Goal: Transaction & Acquisition: Subscribe to service/newsletter

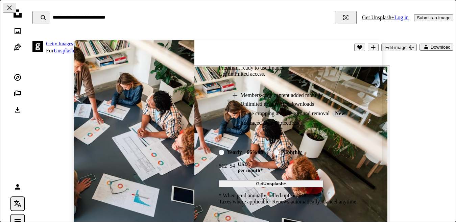
click at [437, 47] on div "An X shape Premium, ready to use images. Get unlimited access. A plus sign Memb…" at bounding box center [228, 111] width 456 height 222
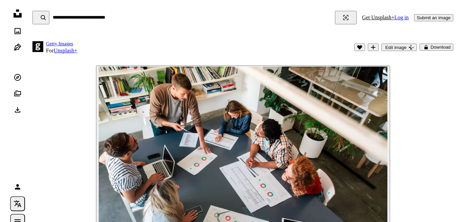
click at [437, 47] on button "A lock Download" at bounding box center [436, 47] width 34 height 7
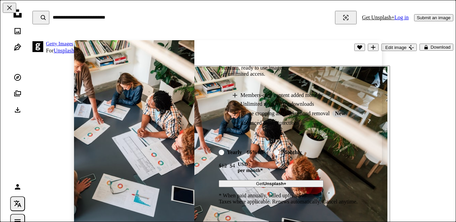
click at [437, 47] on div "An X shape Premium, ready to use images. Get unlimited access. A plus sign Memb…" at bounding box center [228, 111] width 456 height 222
click at [437, 47] on button "A lock Download" at bounding box center [436, 47] width 34 height 7
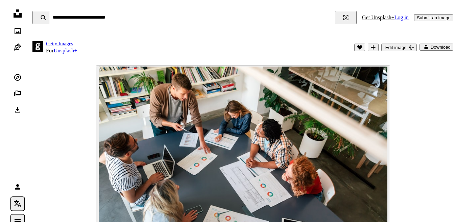
click at [437, 47] on button "A lock Download" at bounding box center [436, 47] width 34 height 7
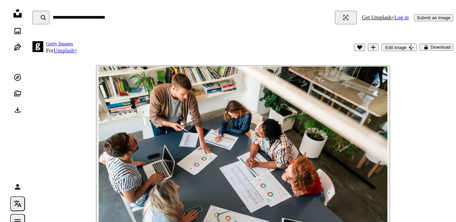
click at [437, 47] on button "A lock Download" at bounding box center [436, 47] width 34 height 7
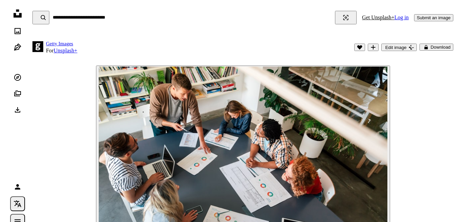
click at [437, 47] on button "A lock Download" at bounding box center [436, 47] width 34 height 7
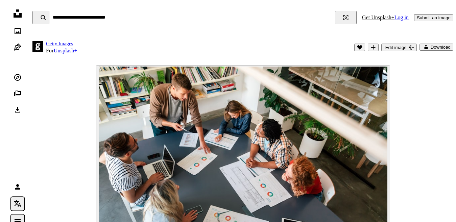
click at [437, 47] on button "A lock Download" at bounding box center [436, 47] width 34 height 7
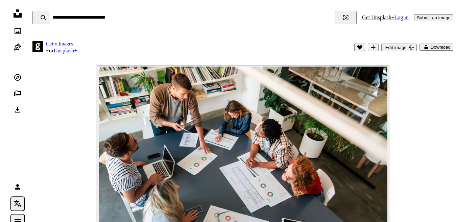
click at [437, 47] on button "A lock Download" at bounding box center [436, 47] width 34 height 7
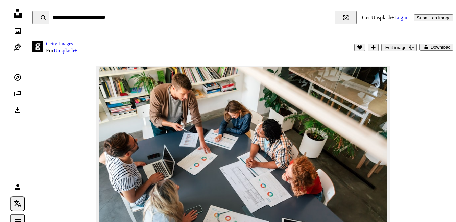
click at [437, 47] on button "A lock Download" at bounding box center [436, 47] width 34 height 7
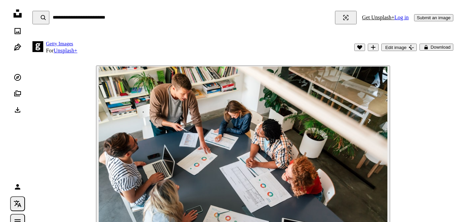
click at [437, 47] on button "A lock Download" at bounding box center [436, 47] width 34 height 7
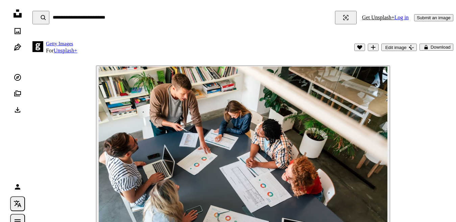
click at [437, 47] on button "A lock Download" at bounding box center [436, 47] width 34 height 7
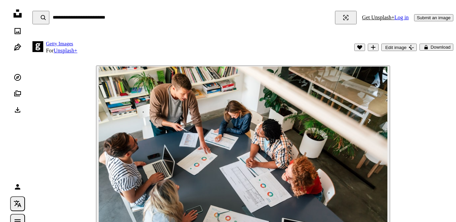
click at [437, 47] on button "A lock Download" at bounding box center [436, 47] width 34 height 7
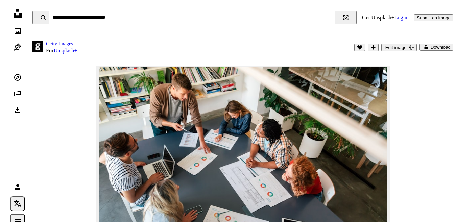
click at [437, 47] on button "A lock Download" at bounding box center [436, 47] width 34 height 7
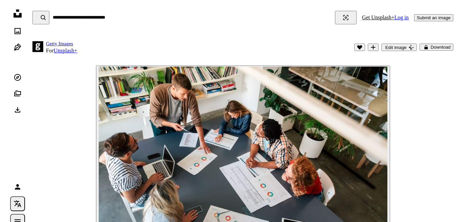
click at [437, 47] on button "A lock Download" at bounding box center [436, 47] width 34 height 7
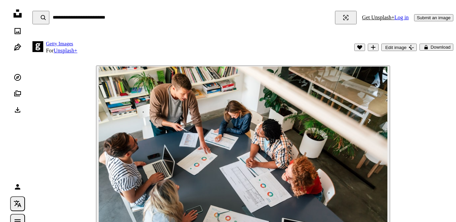
click at [437, 47] on button "A lock Download" at bounding box center [436, 47] width 34 height 7
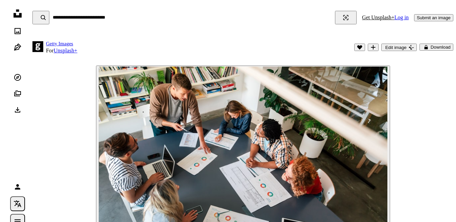
click at [437, 47] on button "A lock Download" at bounding box center [436, 47] width 34 height 7
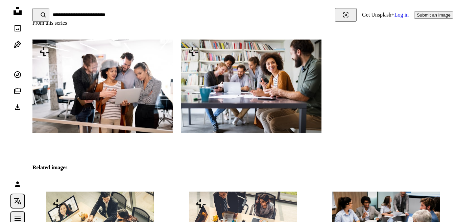
scroll to position [419, 0]
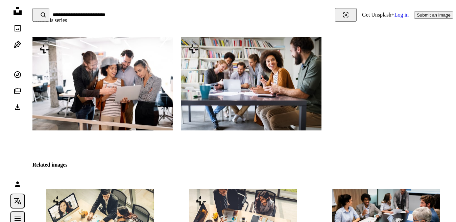
click at [269, 96] on img at bounding box center [251, 84] width 140 height 94
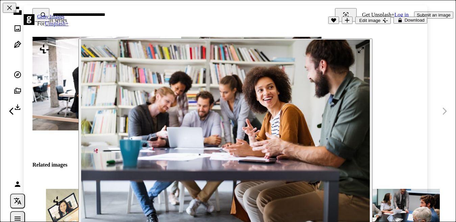
click at [269, 96] on img "Zoom in on this image" at bounding box center [225, 136] width 288 height 192
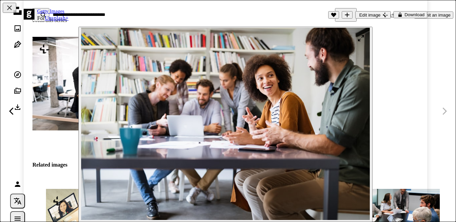
click at [269, 96] on img "Zoom in on this image" at bounding box center [225, 124] width 288 height 192
click at [411, 14] on button "A lock Download" at bounding box center [410, 14] width 34 height 7
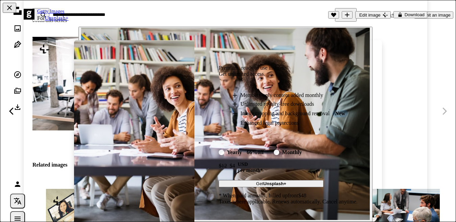
click at [282, 183] on strong "Unsplash+" at bounding box center [274, 183] width 23 height 5
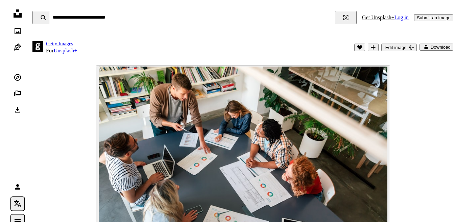
scroll to position [149, 0]
